Goal: Task Accomplishment & Management: Use online tool/utility

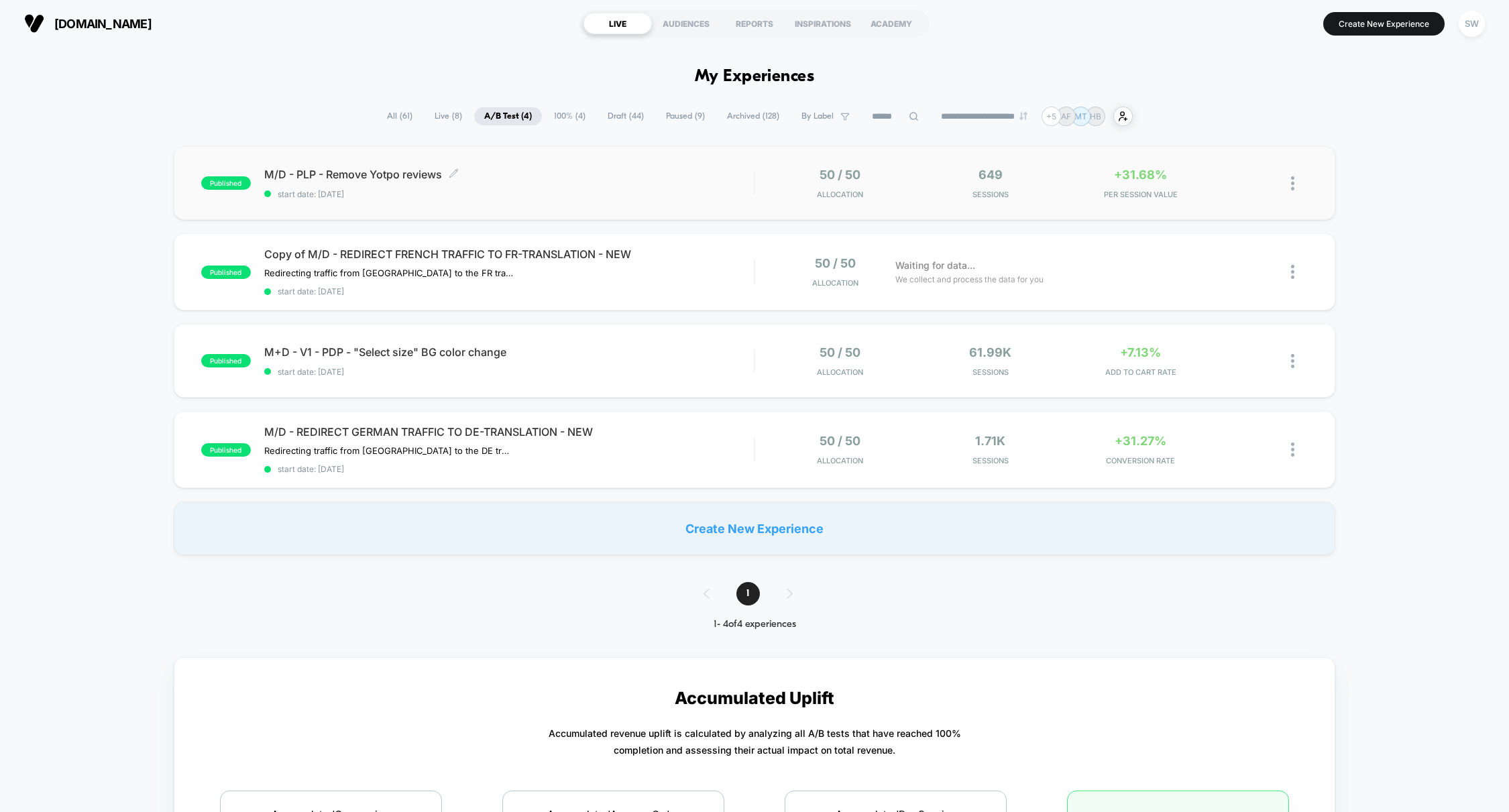
click at [682, 187] on div "M/D - PLP - Remove Yotpo reviews Click to edit experience details Click to edit…" at bounding box center [509, 184] width 490 height 32
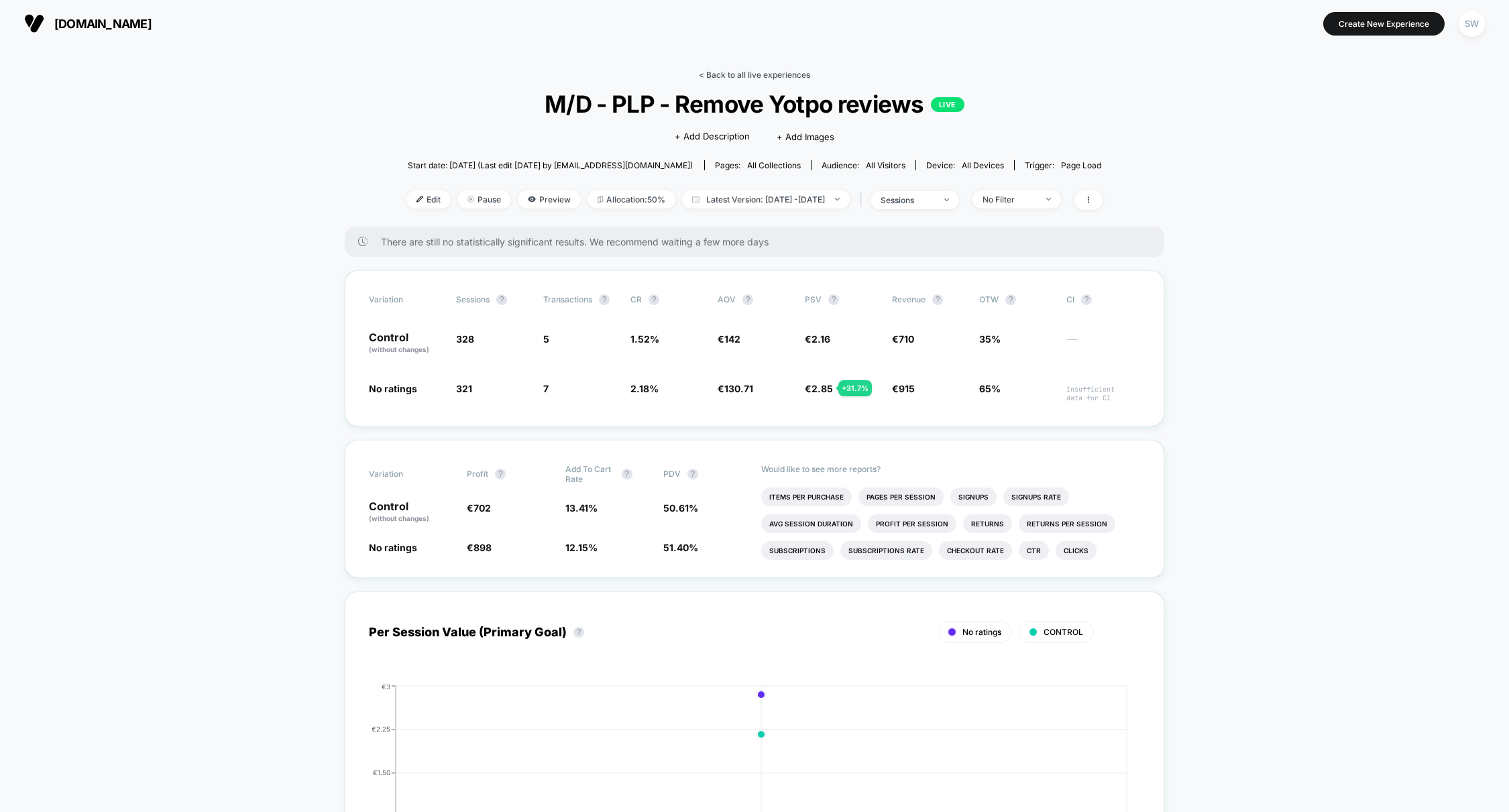
click at [742, 77] on link "< Back to all live experiences" at bounding box center [754, 74] width 111 height 10
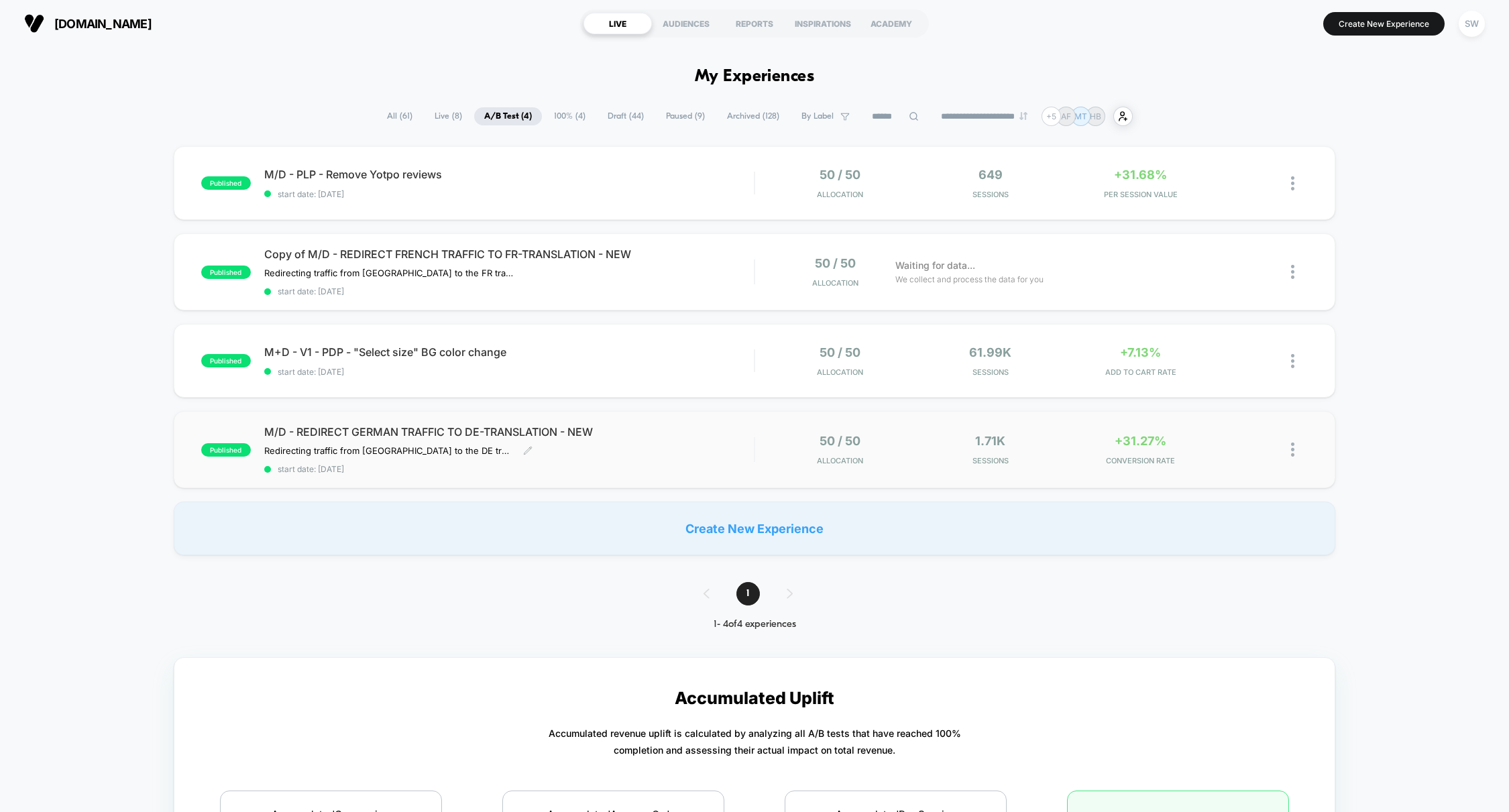
click at [721, 442] on div "M/D - REDIRECT GERMAN TRAFFIC TO DE-TRANSLATION - NEW Redirecting traffic from …" at bounding box center [509, 450] width 490 height 49
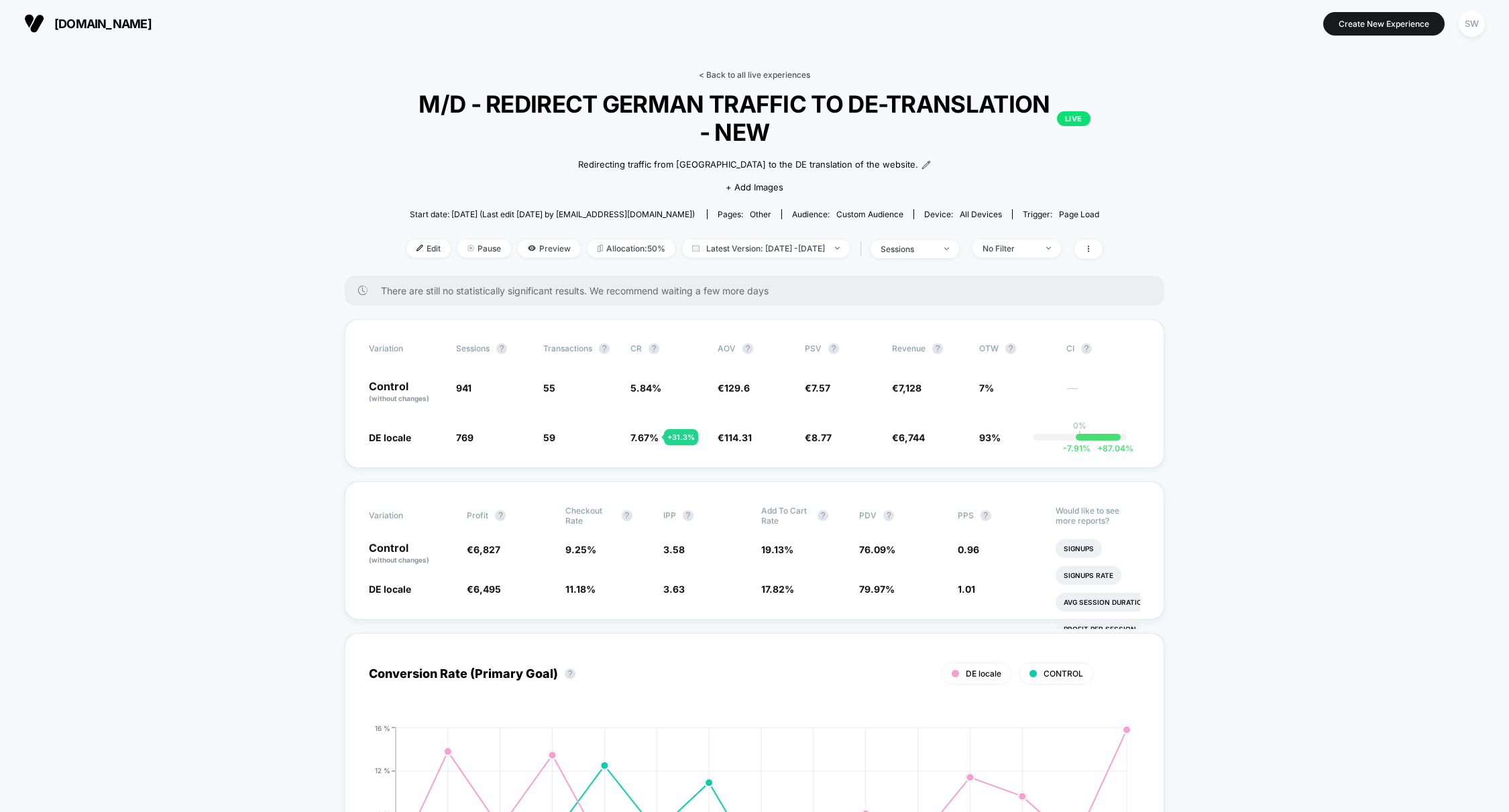
click at [744, 74] on link "< Back to all live experiences" at bounding box center [754, 74] width 111 height 10
